Goal: Navigation & Orientation: Find specific page/section

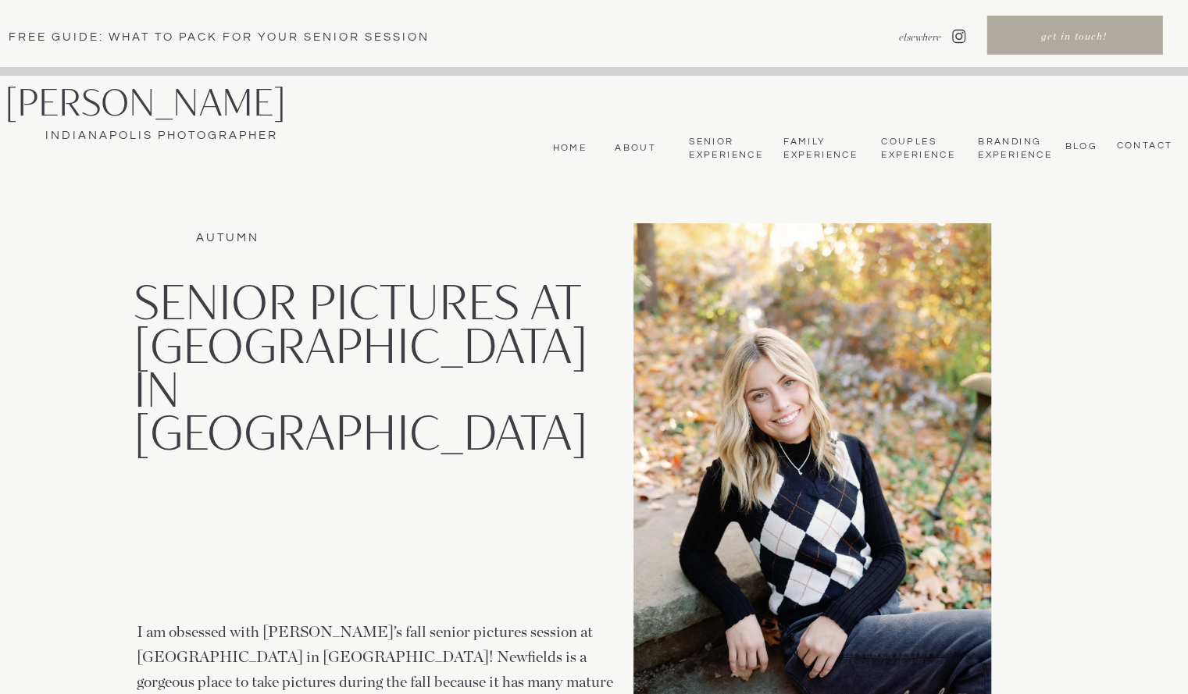
click at [157, 107] on h2 "[PERSON_NAME]" at bounding box center [168, 103] width 327 height 41
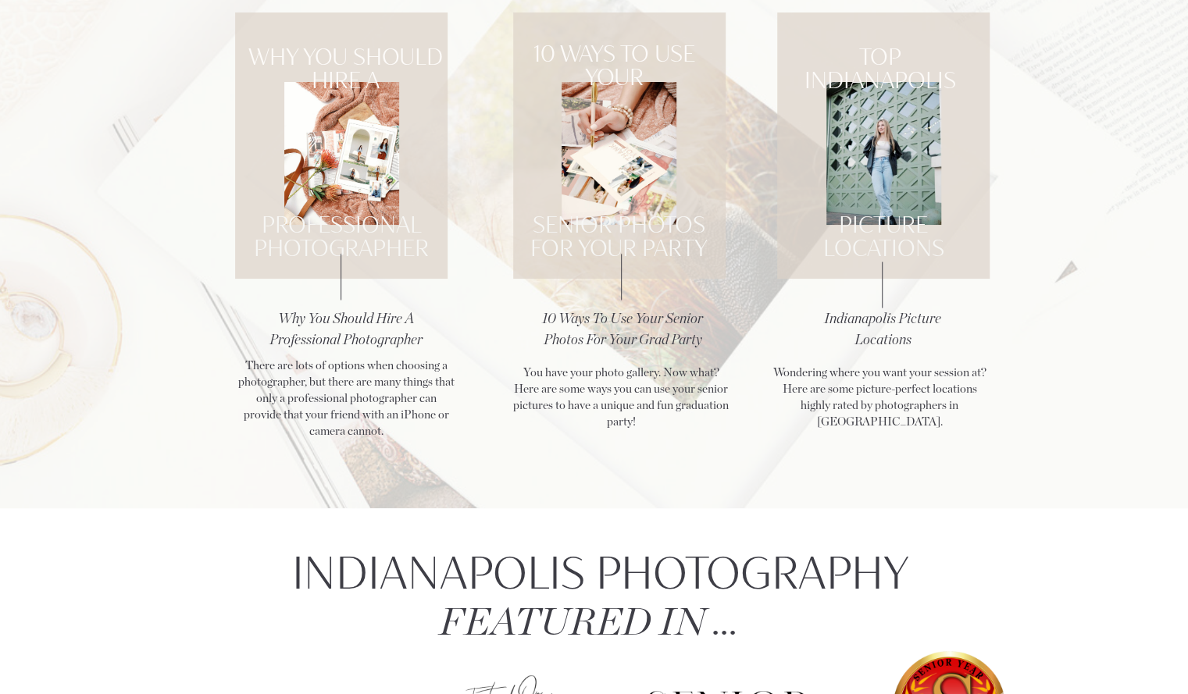
scroll to position [2484, 0]
click at [904, 216] on h1 "PICTURE Locations" at bounding box center [883, 236] width 185 height 49
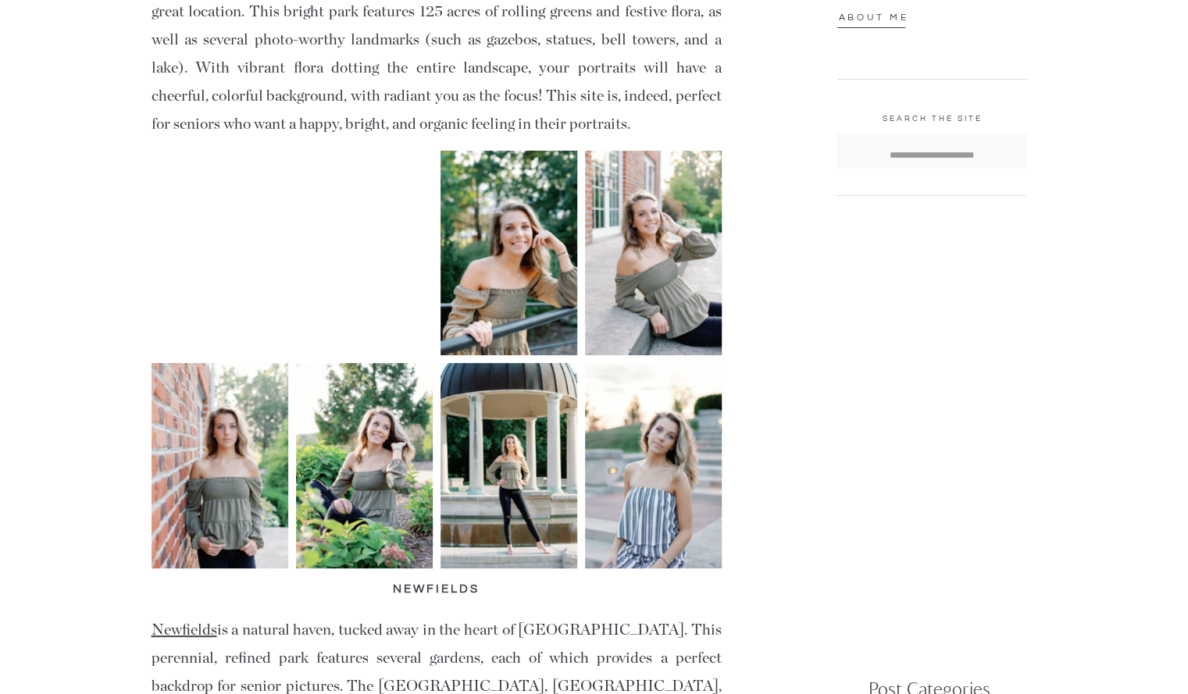
scroll to position [1491, 0]
